Goal: Task Accomplishment & Management: Complete application form

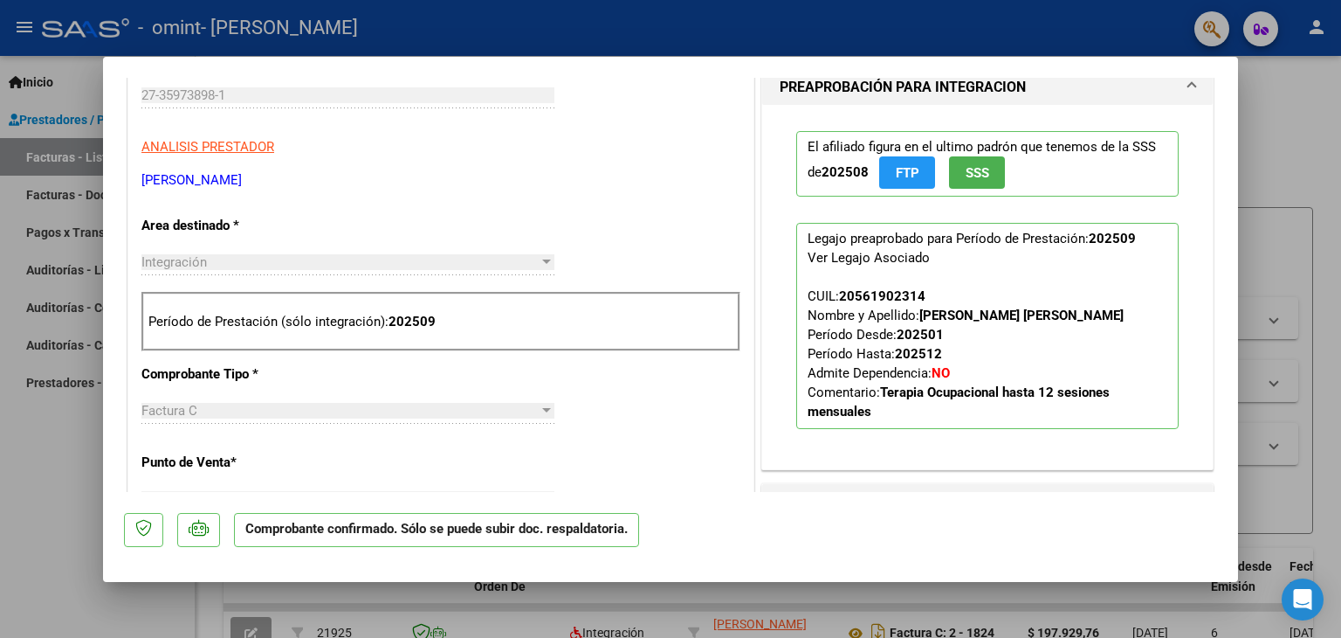
scroll to position [508, 0]
click at [1293, 141] on div at bounding box center [670, 319] width 1341 height 638
type input "$ 0,00"
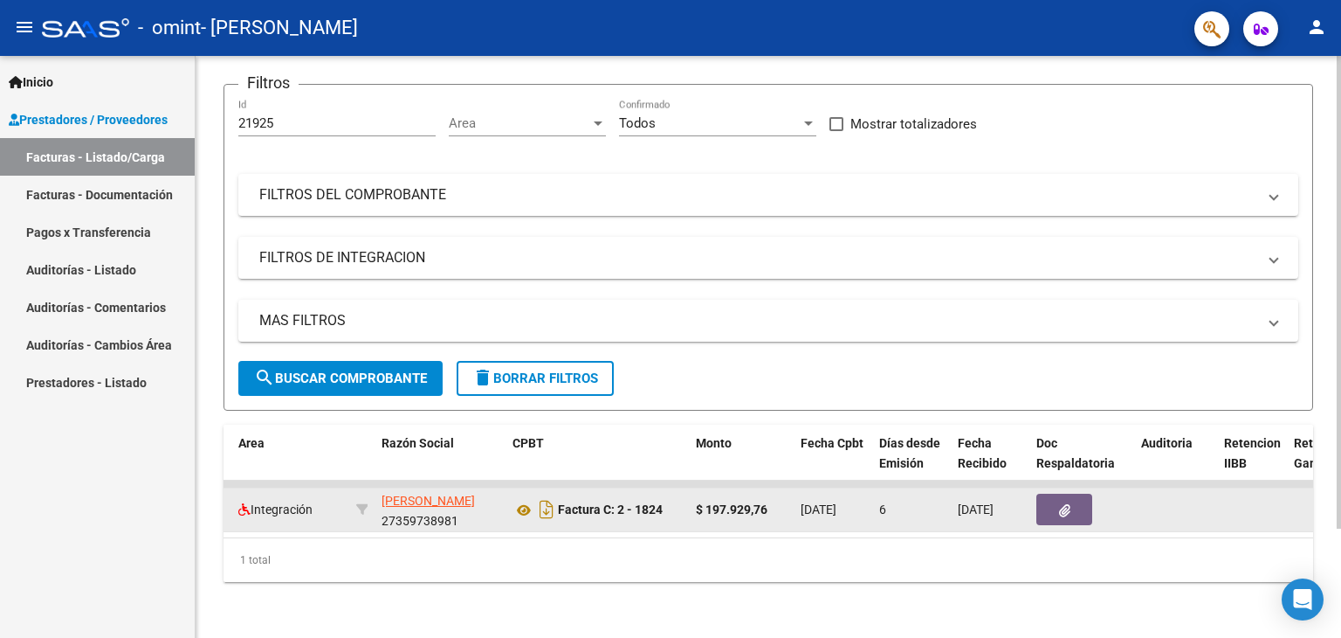
scroll to position [0, 0]
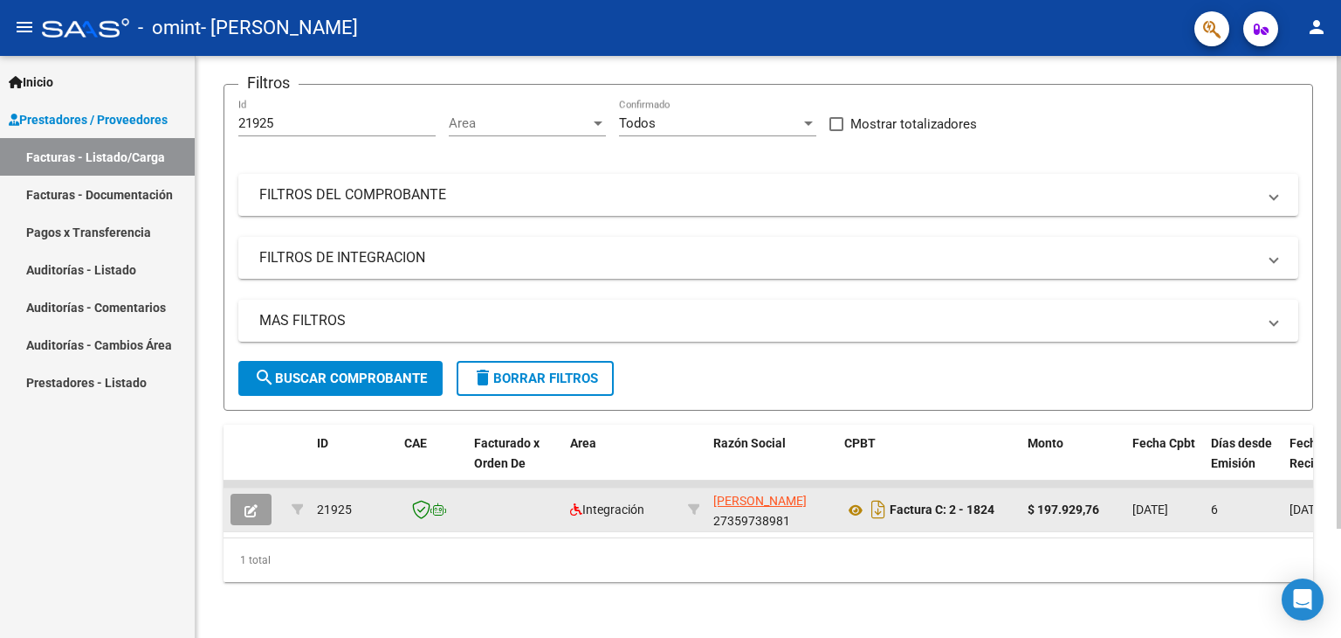
click at [252, 504] on icon "button" at bounding box center [251, 510] width 13 height 13
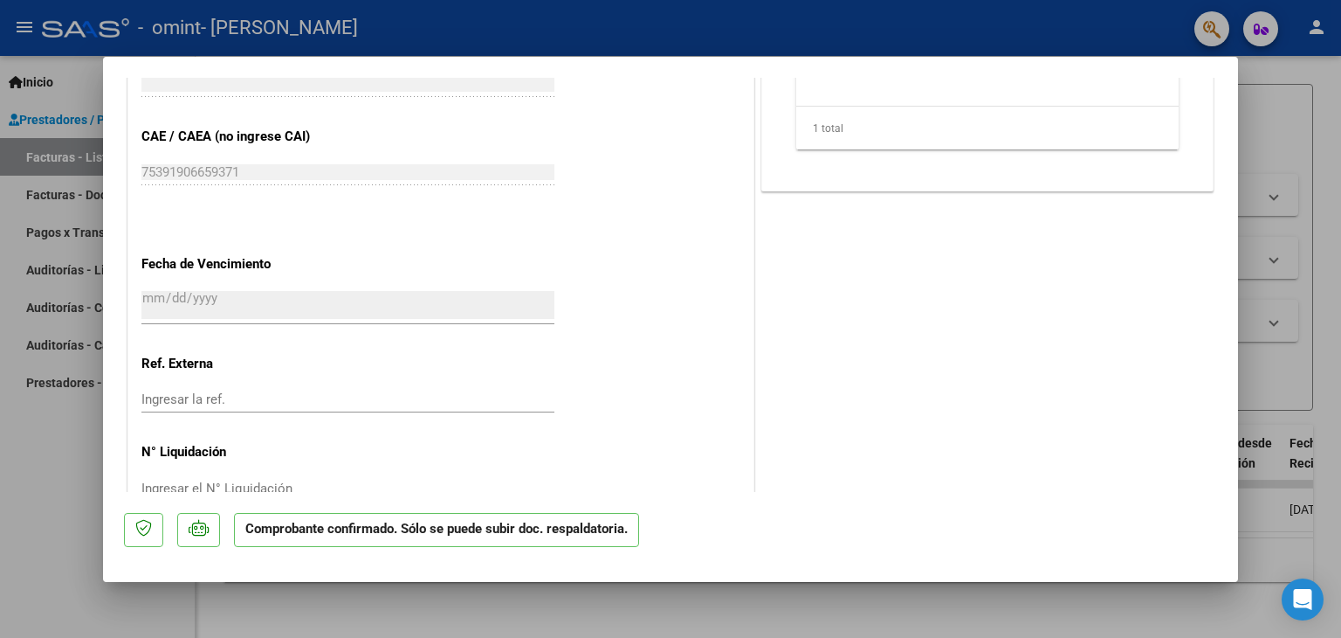
scroll to position [1240, 0]
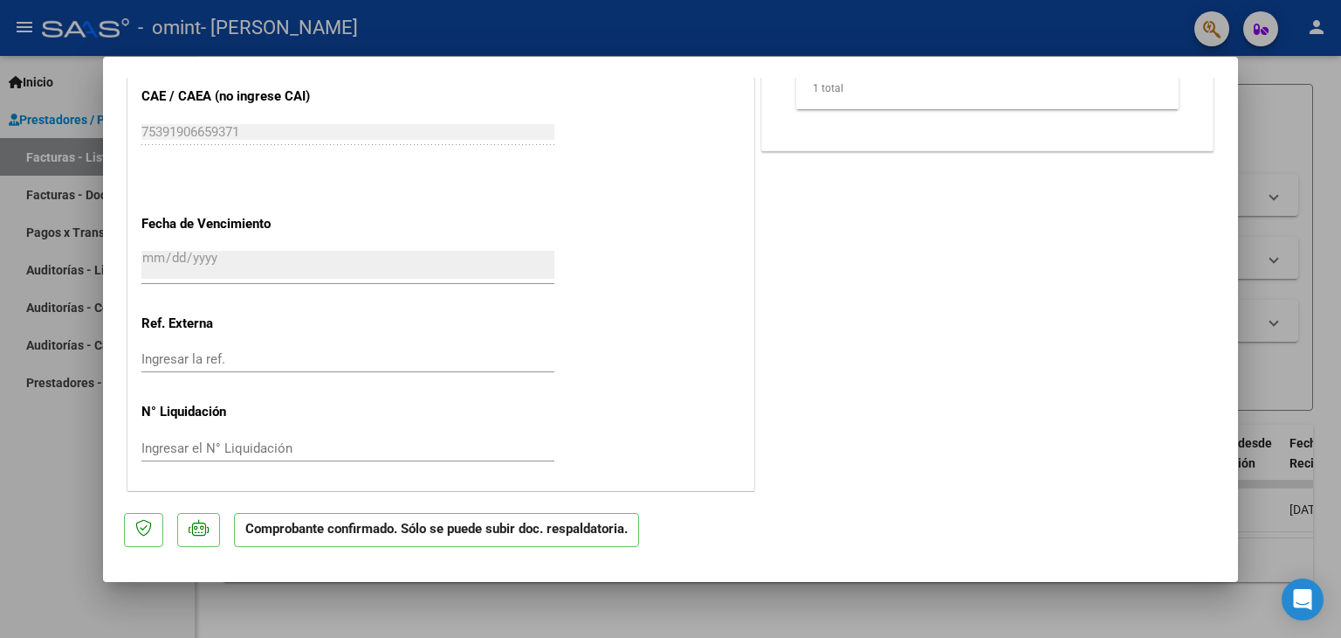
click at [1327, 338] on div at bounding box center [670, 319] width 1341 height 638
type input "$ 0,00"
